Goal: Find specific page/section: Find specific page/section

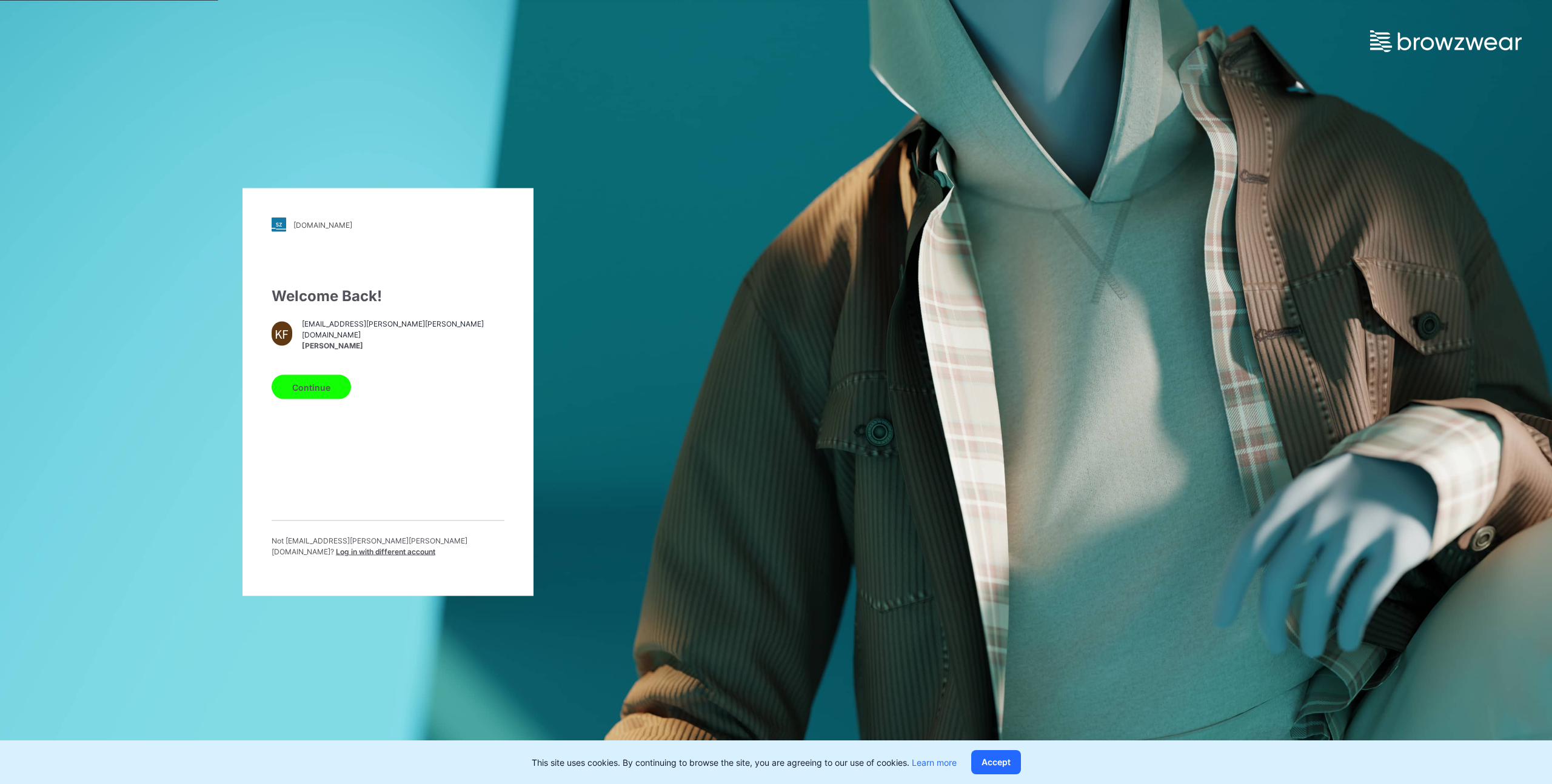
click at [314, 391] on button "Continue" at bounding box center [311, 387] width 80 height 24
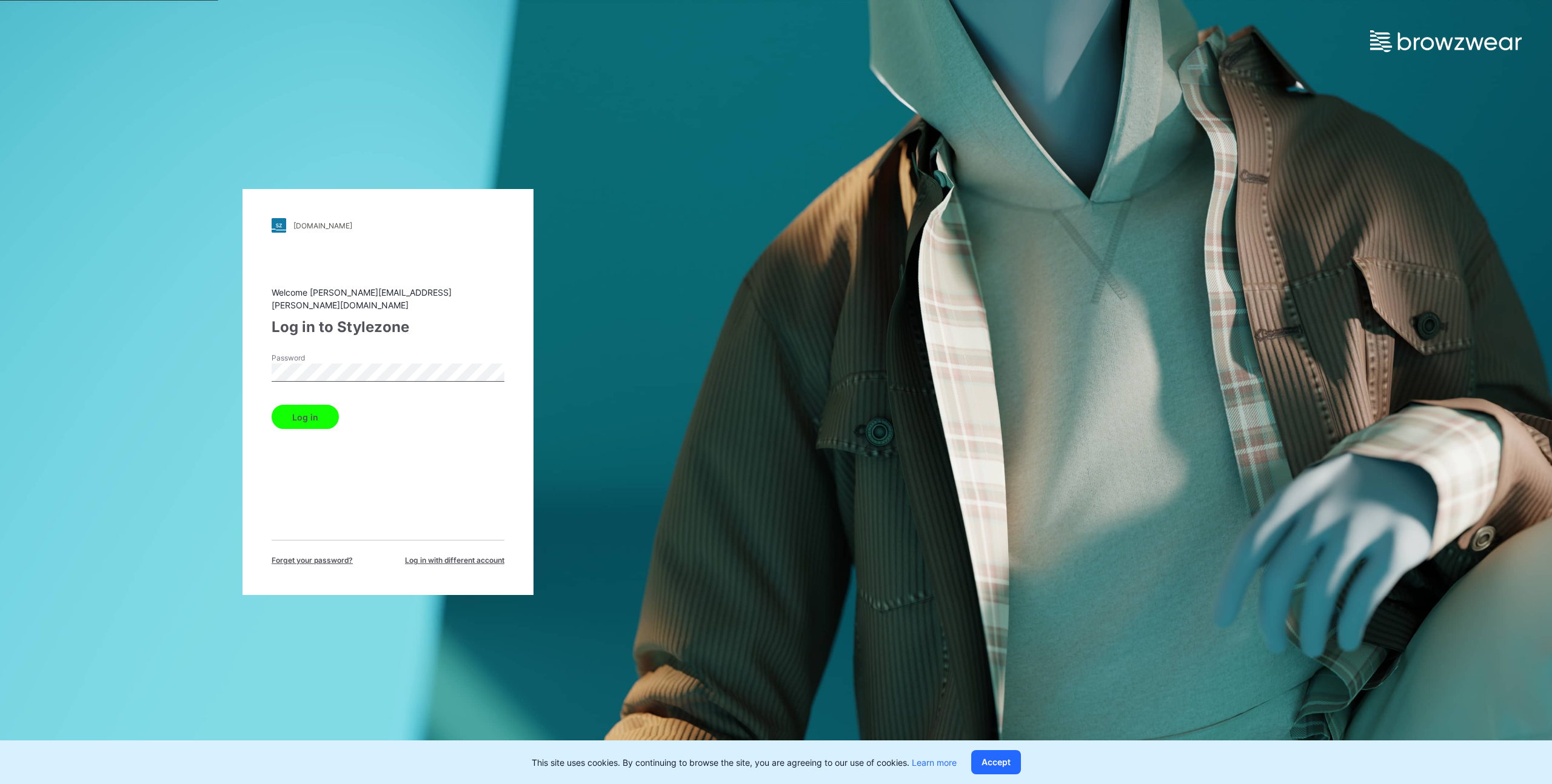
click at [303, 414] on button "Log in" at bounding box center [305, 417] width 67 height 24
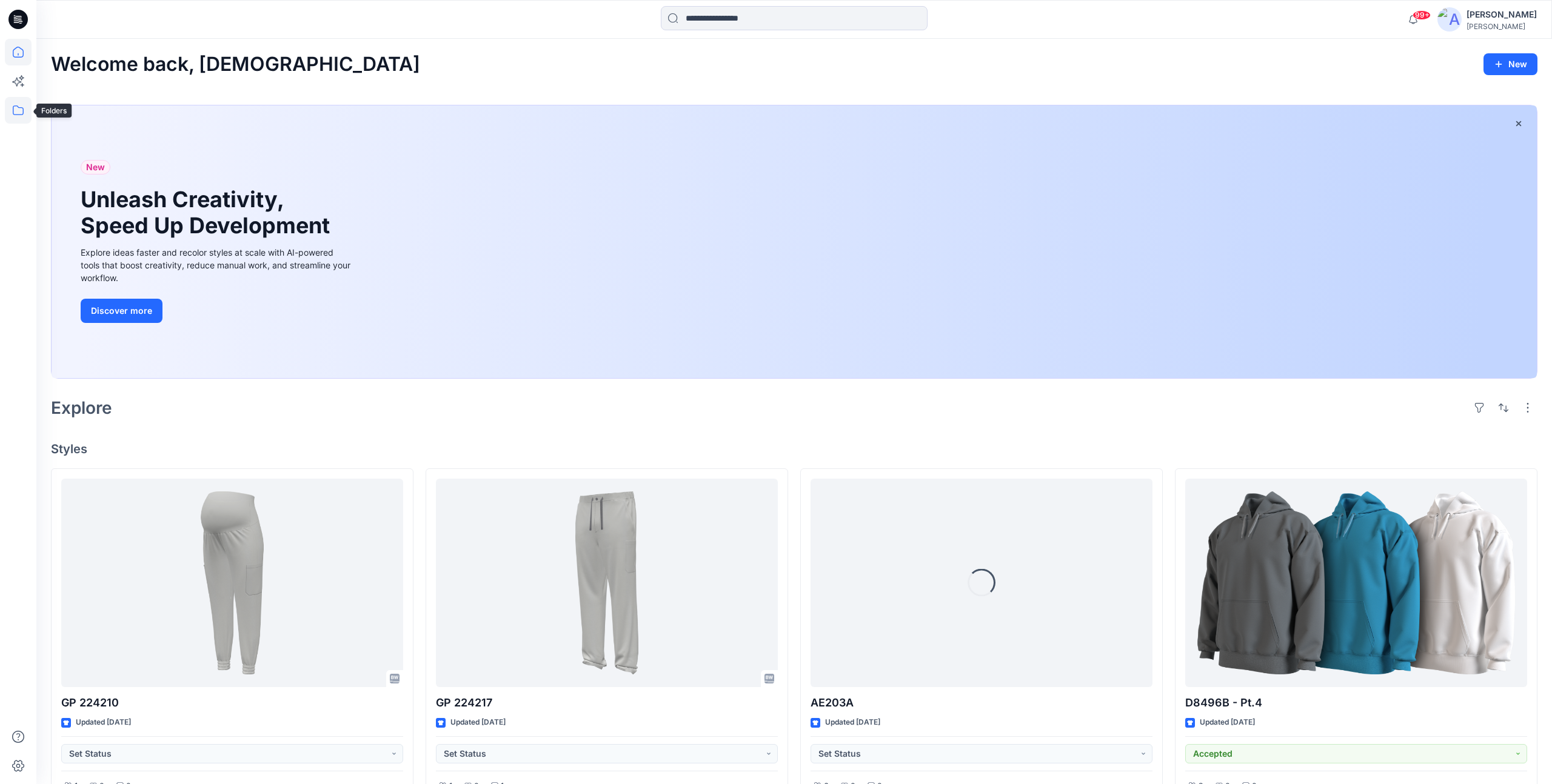
click at [18, 113] on icon at bounding box center [18, 110] width 27 height 27
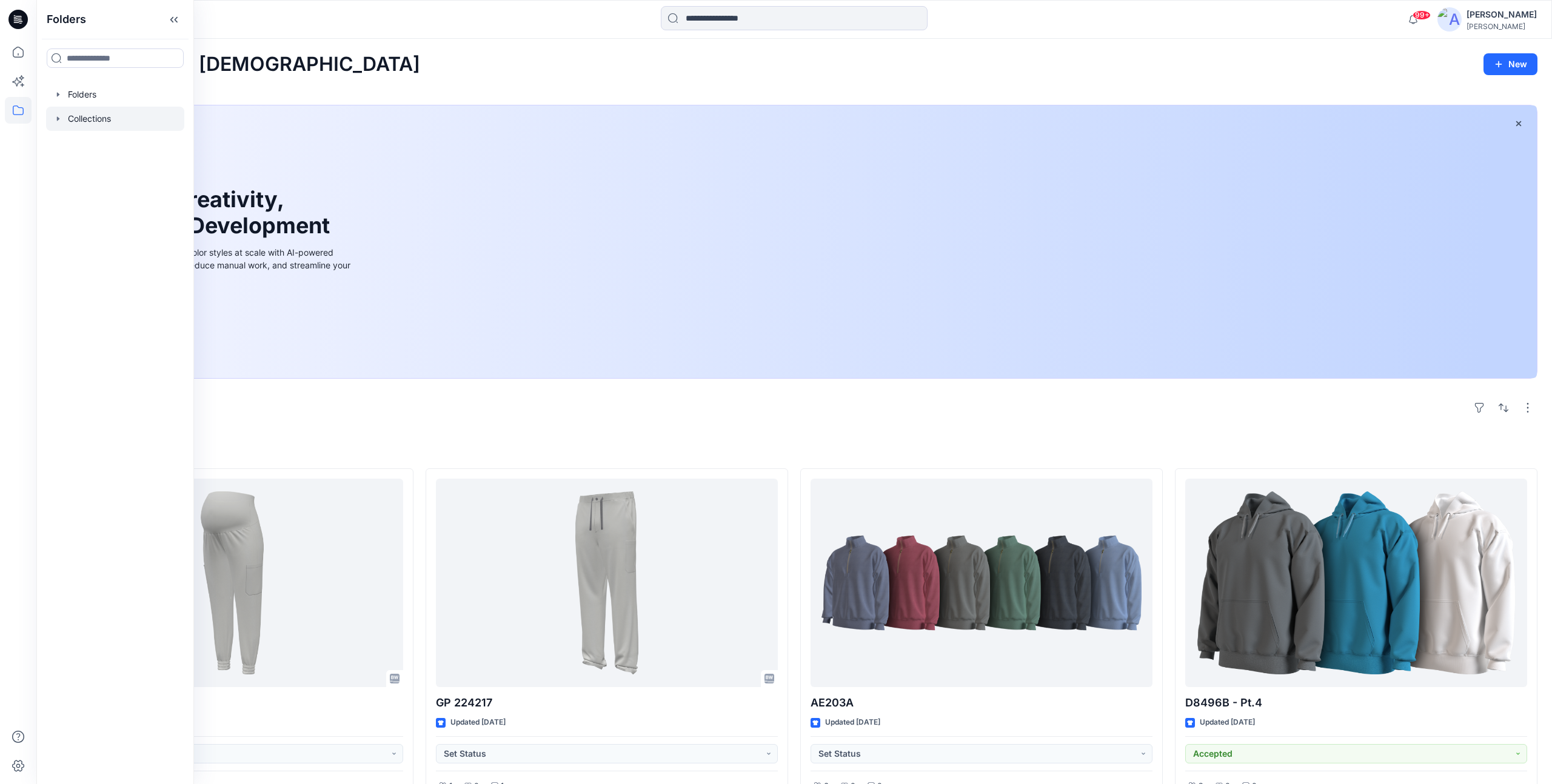
click at [100, 116] on div at bounding box center [115, 119] width 139 height 24
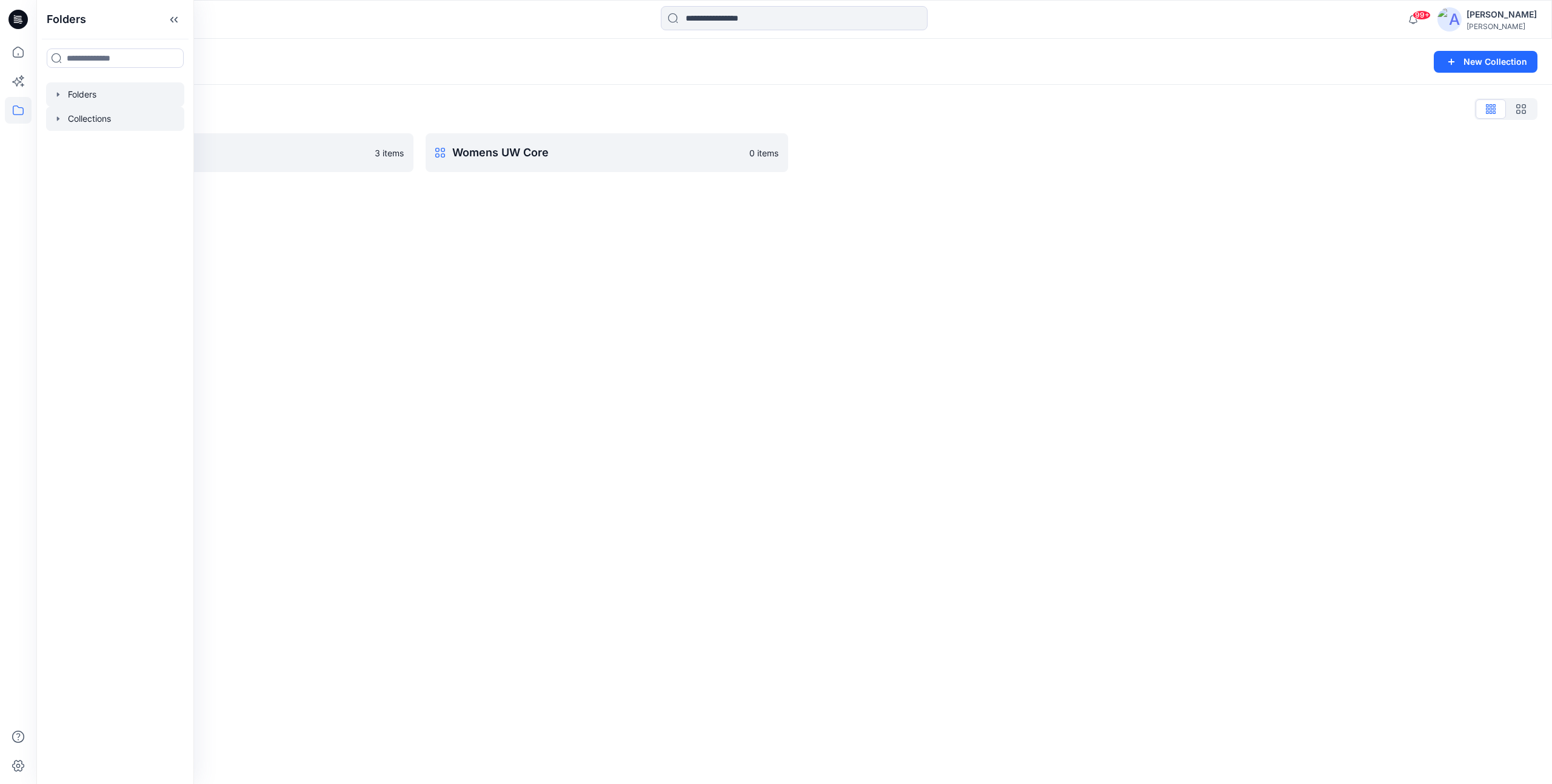
click at [85, 102] on div at bounding box center [115, 94] width 139 height 24
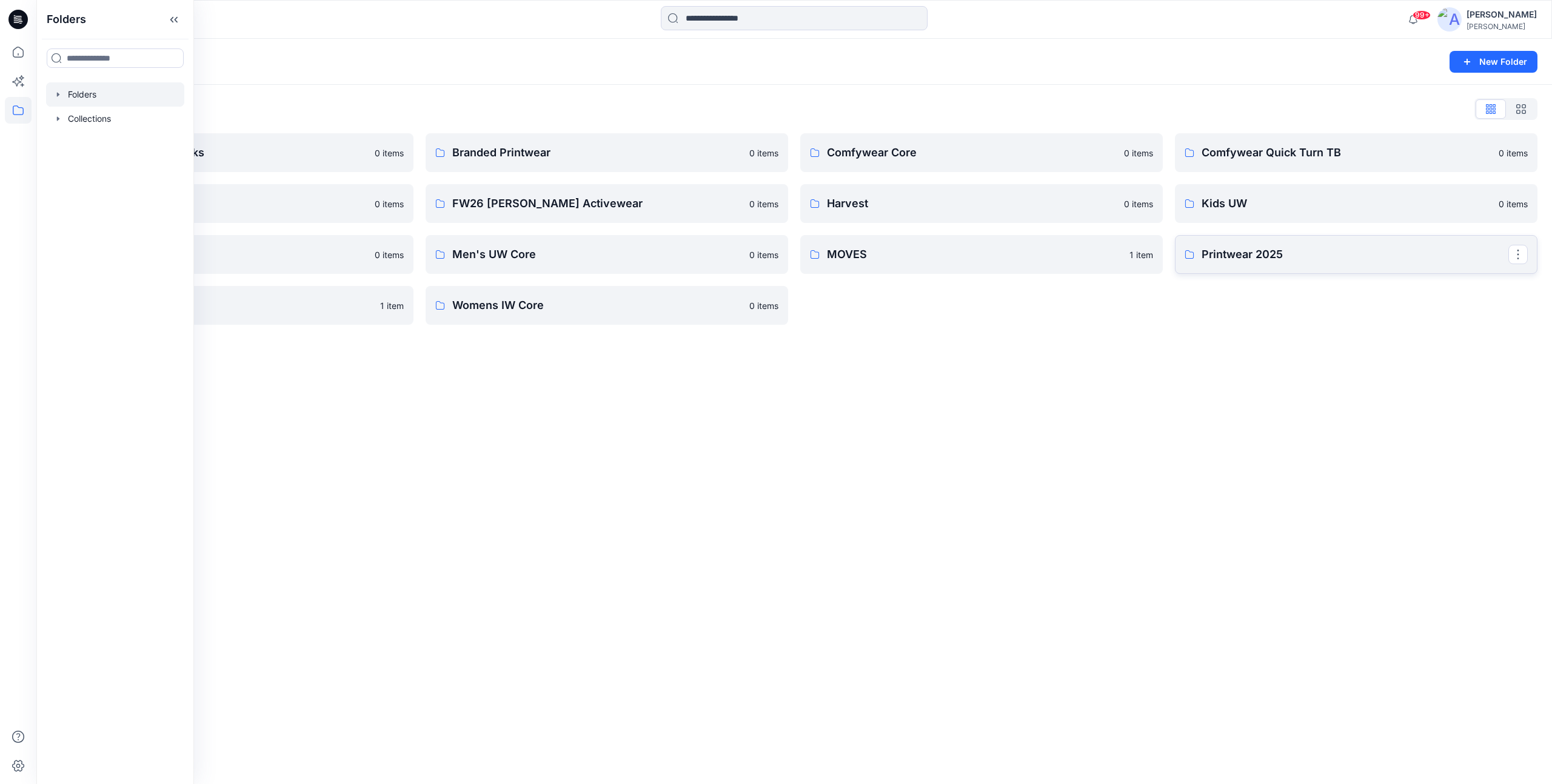
click at [1259, 265] on link "Printwear 2025" at bounding box center [1356, 254] width 362 height 39
